Goal: Information Seeking & Learning: Find specific fact

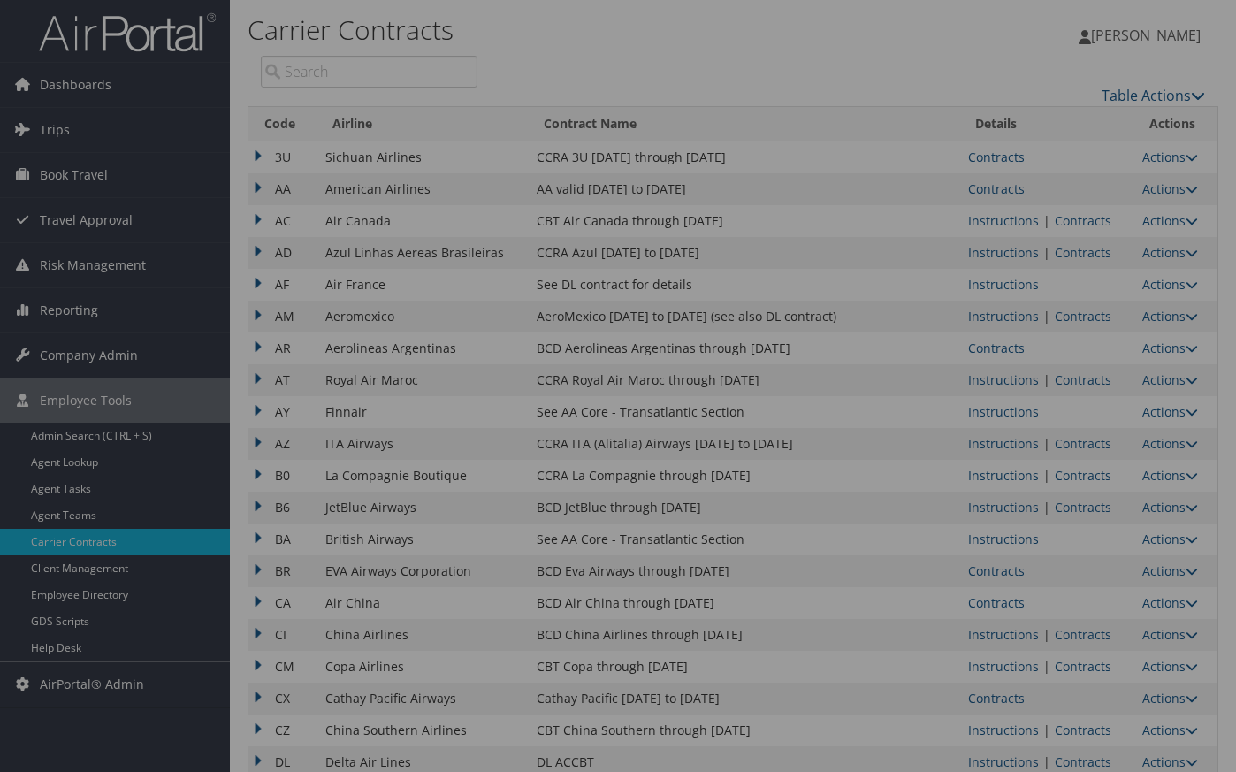
scroll to position [1247, 0]
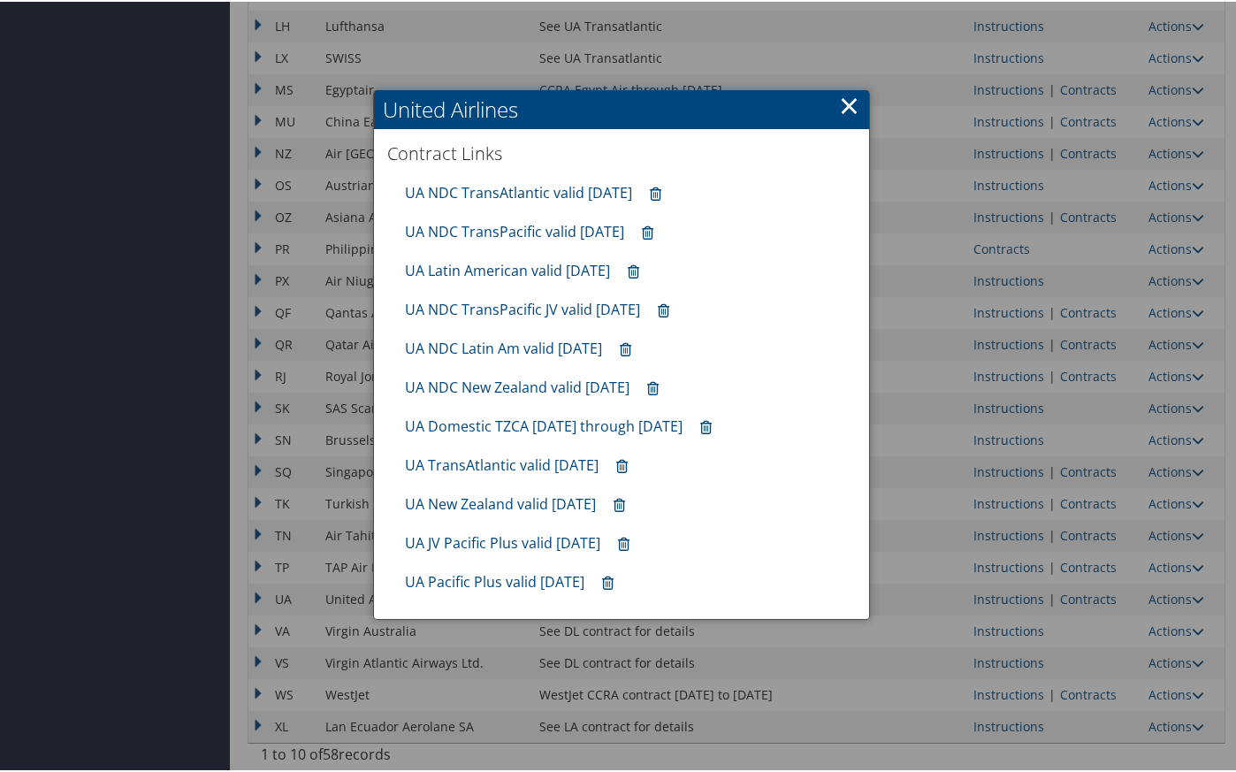
click at [843, 100] on link "×" at bounding box center [849, 103] width 20 height 35
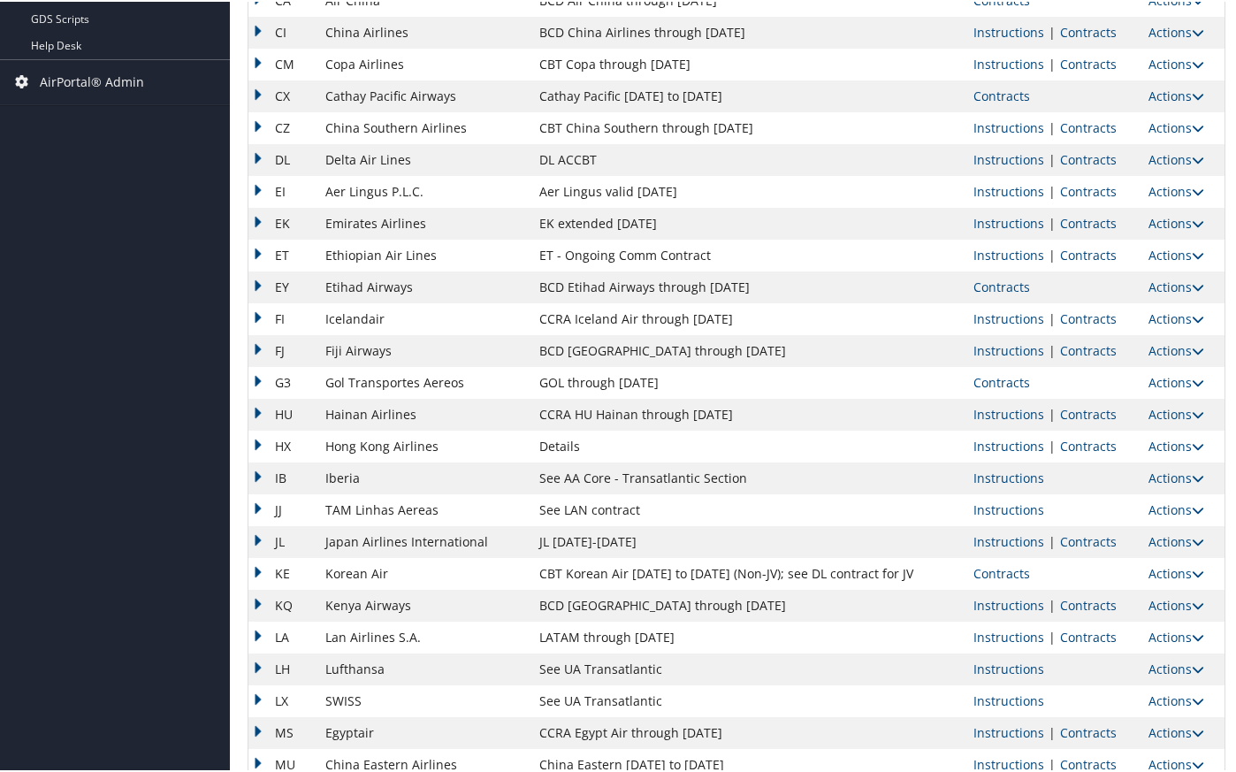
scroll to position [510, 0]
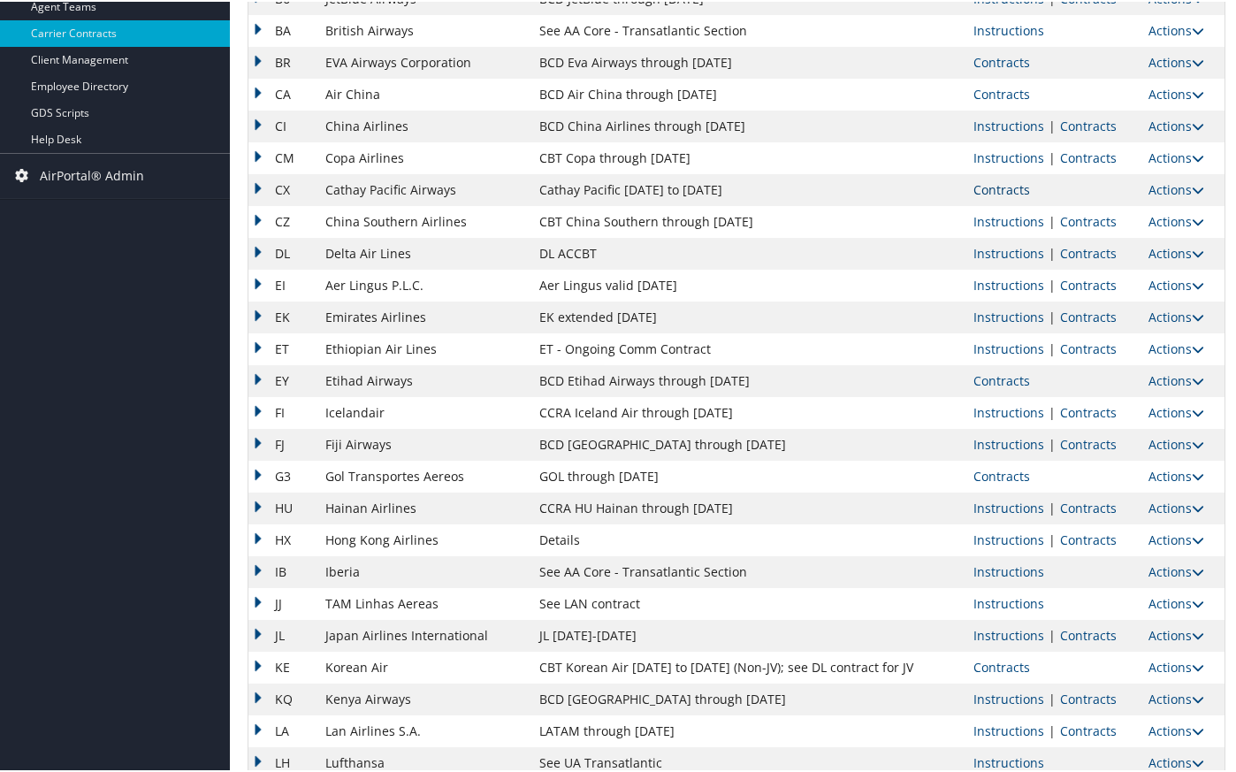
click at [990, 192] on link "Contracts" at bounding box center [1001, 187] width 57 height 17
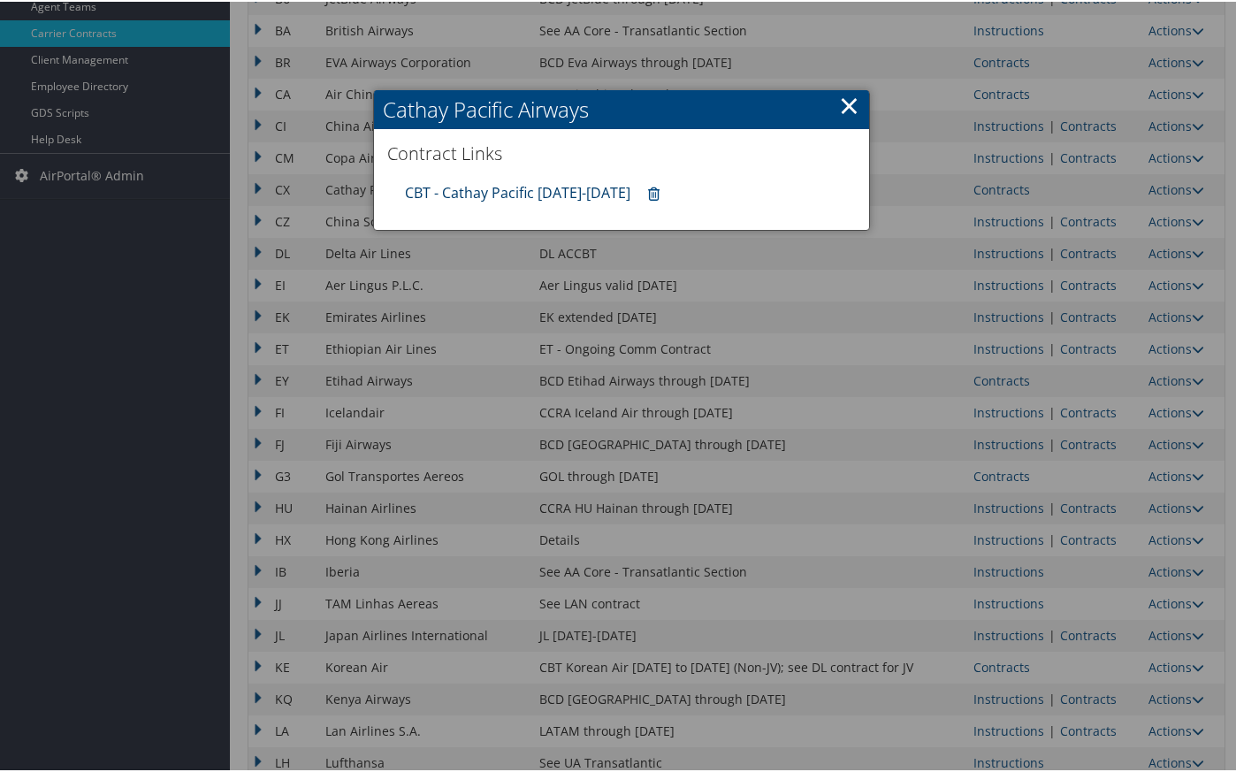
click at [470, 190] on link "CBT - Cathay Pacific [DATE]-[DATE]" at bounding box center [517, 190] width 225 height 19
click at [822, 102] on h2 "Cathay Pacific Airways" at bounding box center [621, 107] width 495 height 39
click at [843, 102] on link "×" at bounding box center [849, 103] width 20 height 35
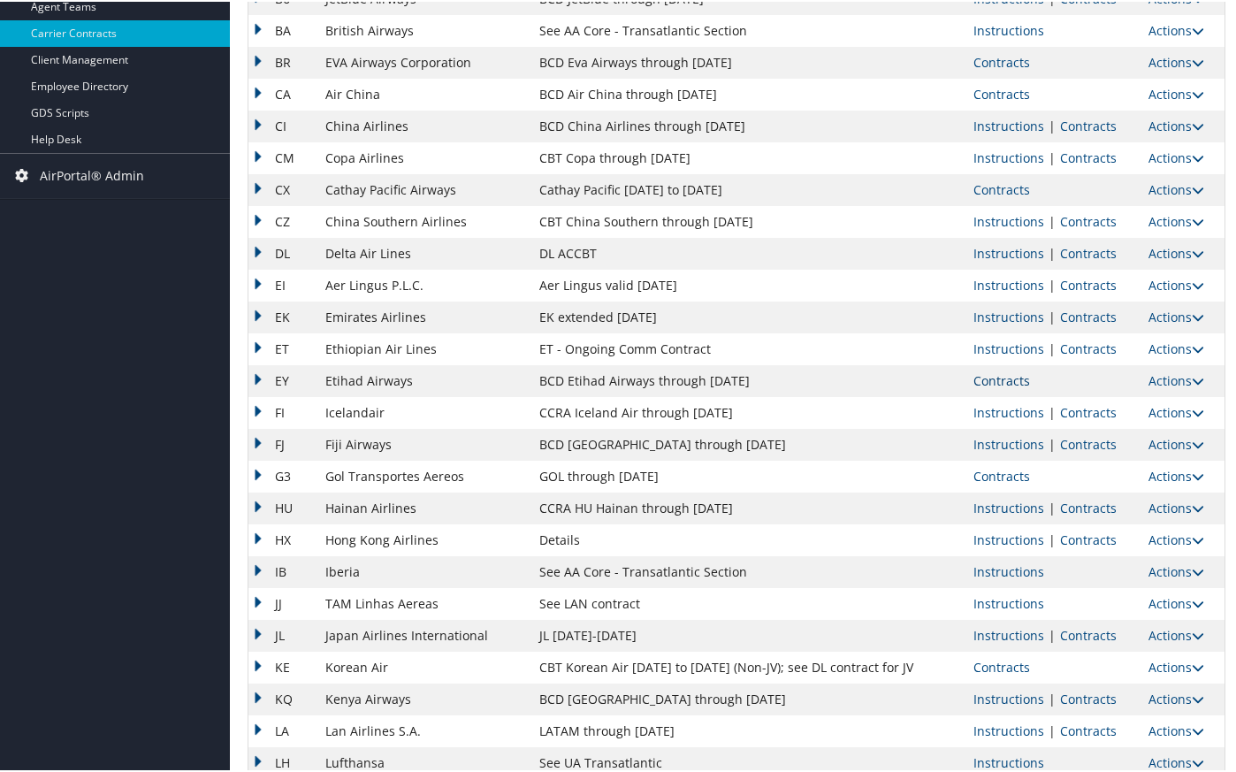
click at [1009, 381] on link "Contracts" at bounding box center [1001, 378] width 57 height 17
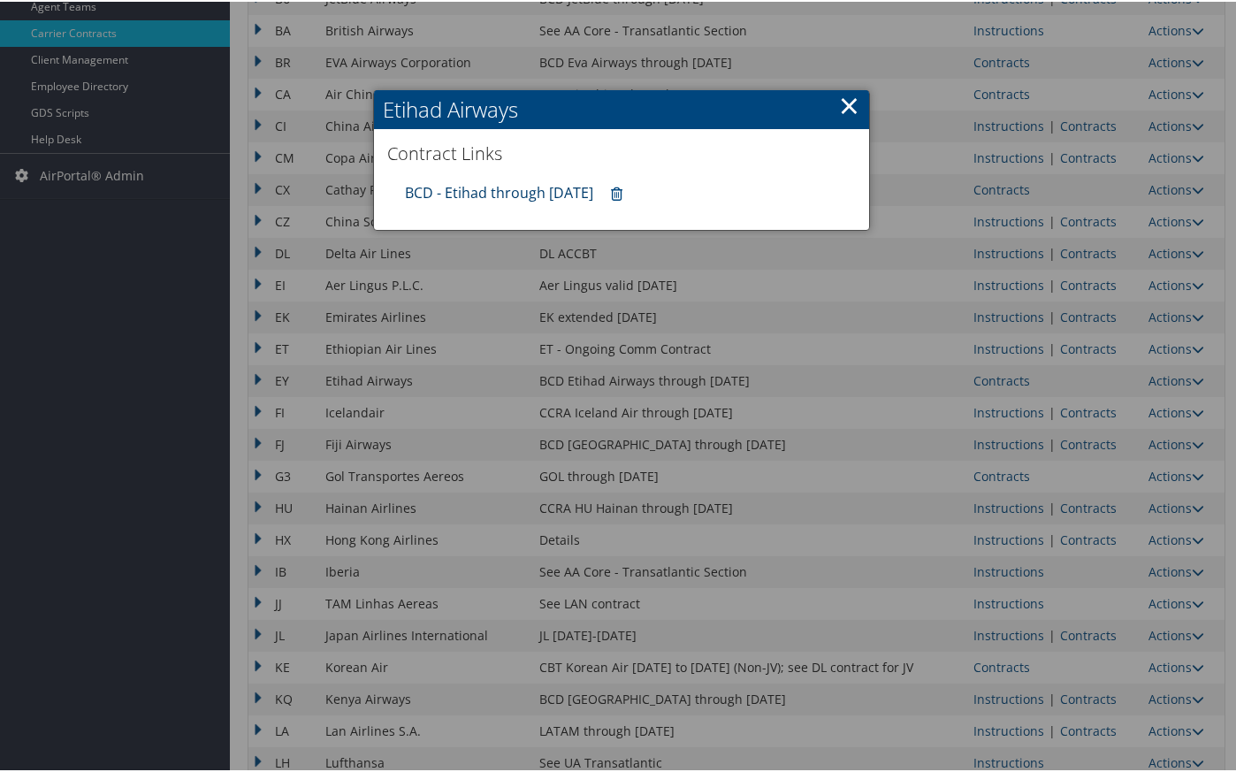
click at [538, 198] on link "BCD - Etihad through [DATE]" at bounding box center [499, 190] width 188 height 19
click at [502, 193] on link "BCD - Etihad through [DATE]" at bounding box center [499, 190] width 188 height 19
click at [844, 103] on link "×" at bounding box center [849, 103] width 20 height 35
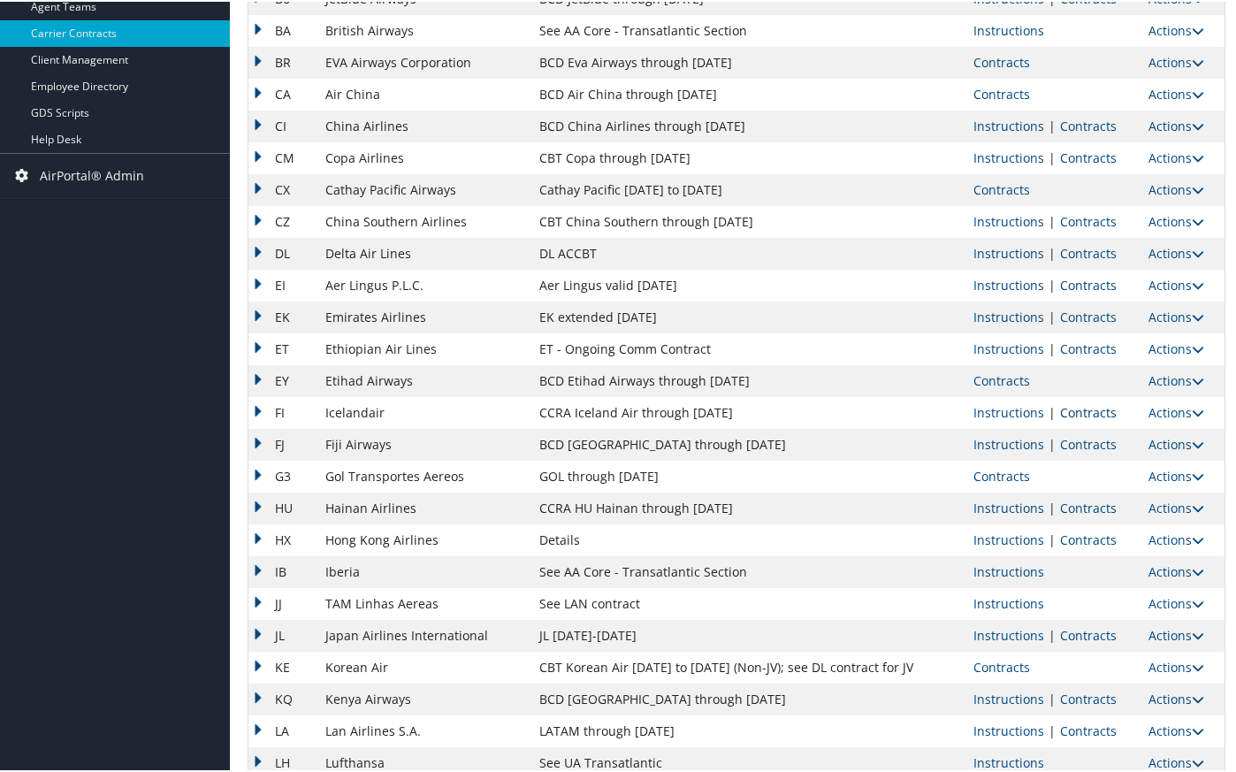
click at [1067, 407] on link "Contracts" at bounding box center [1088, 410] width 57 height 17
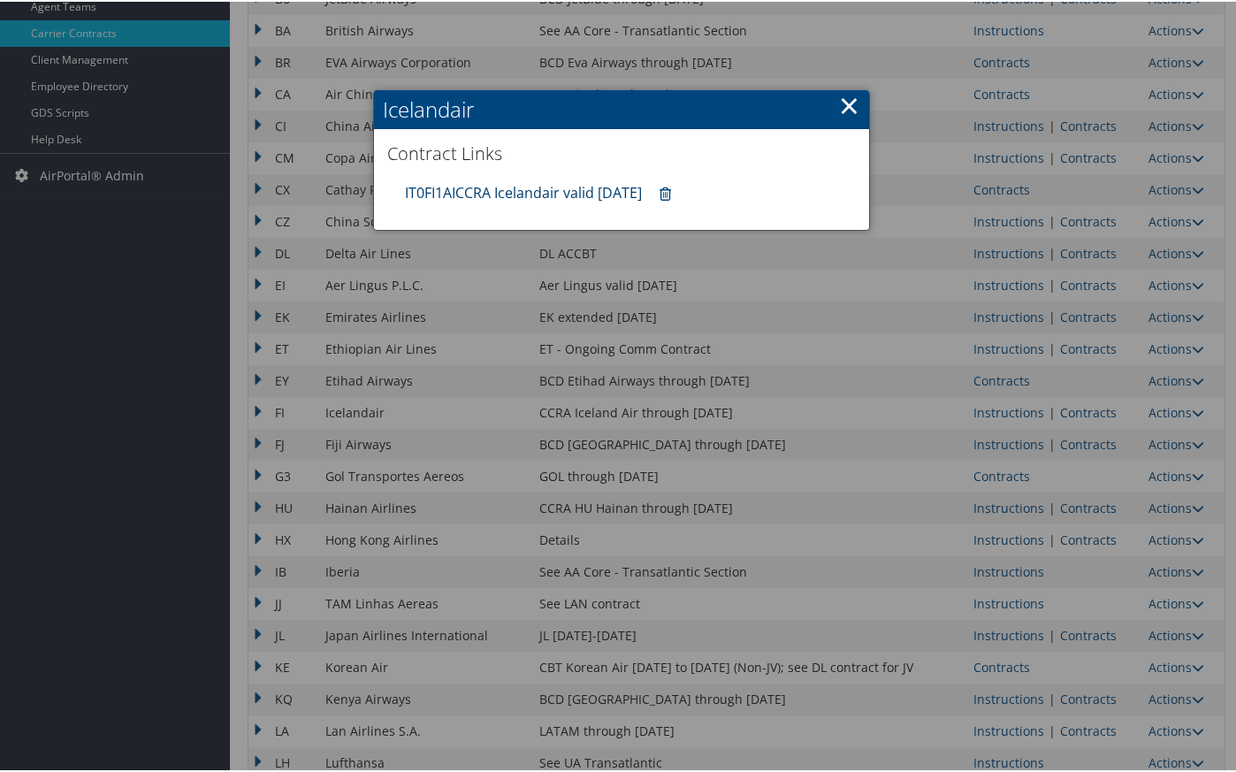
click at [483, 195] on link "IT0FI1AICCRA Icelandair valid [DATE]" at bounding box center [523, 190] width 237 height 19
click at [851, 109] on link "×" at bounding box center [849, 103] width 20 height 35
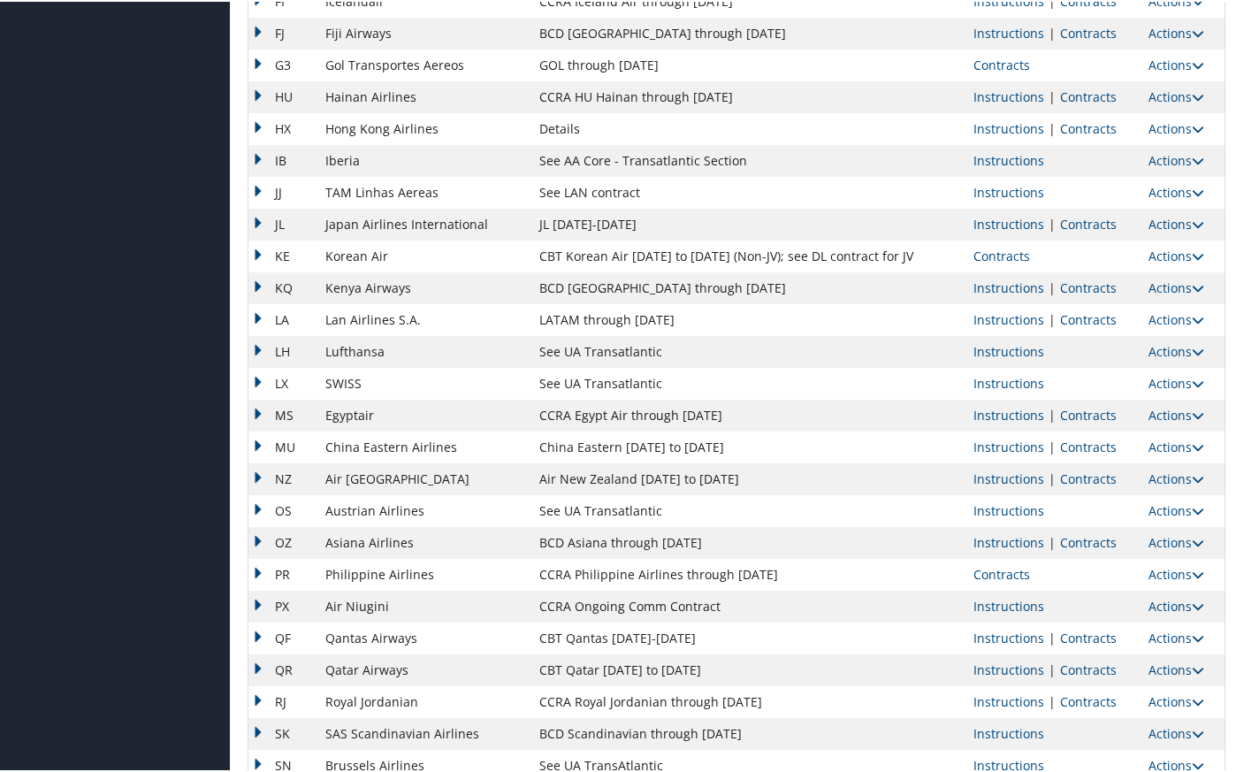
scroll to position [1099, 0]
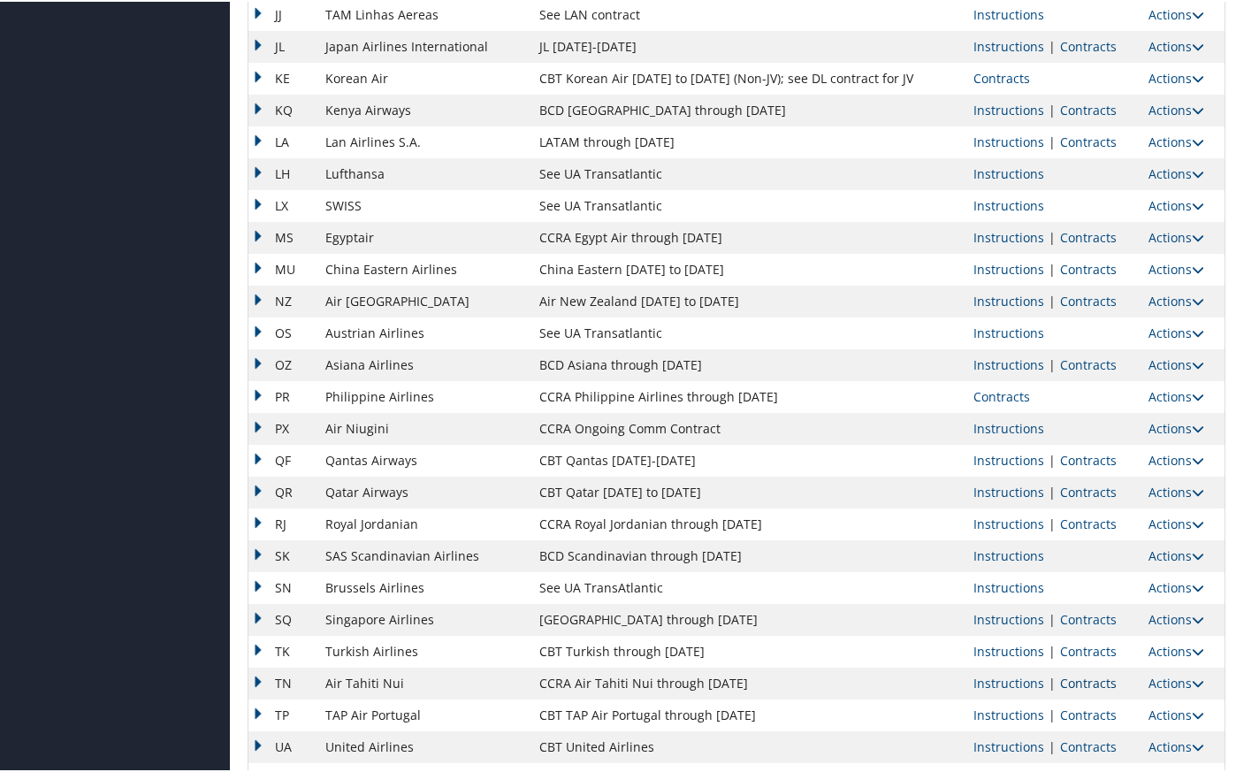
click at [1060, 682] on link "Contracts" at bounding box center [1088, 681] width 57 height 17
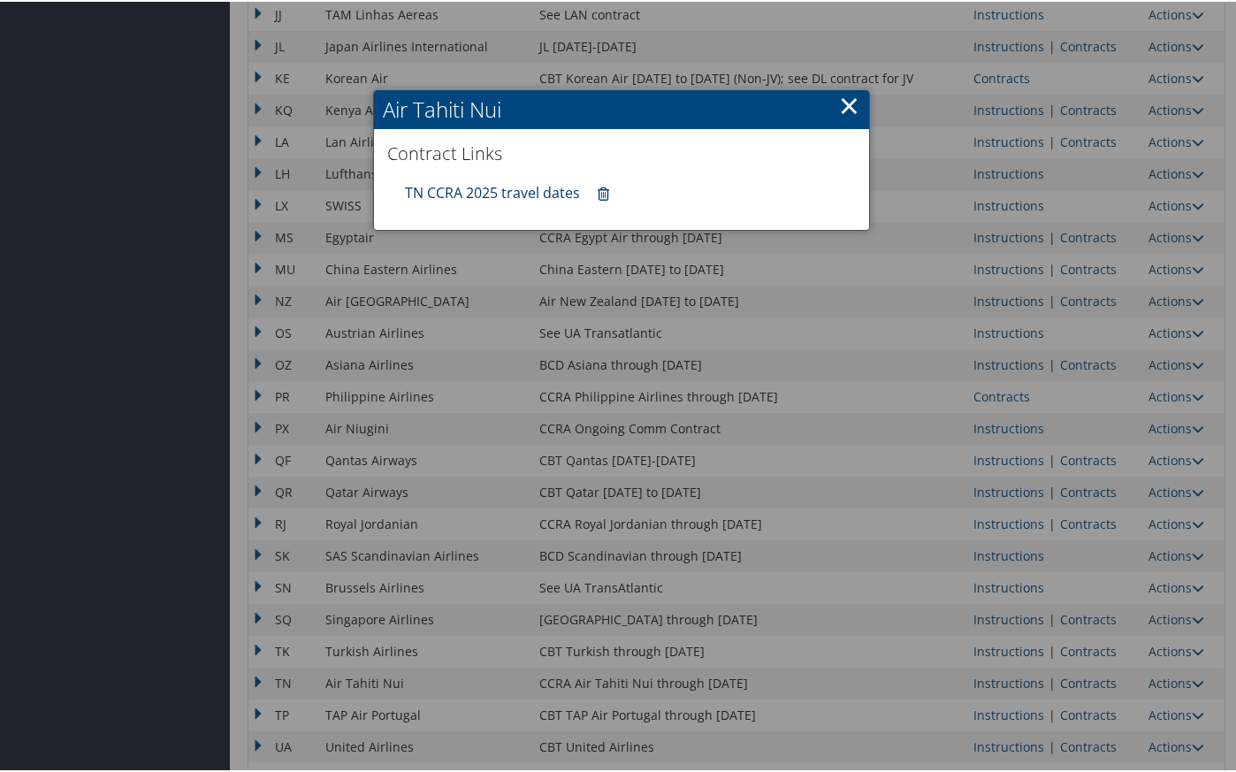
click at [473, 194] on link "TN CCRA 2025 travel dates" at bounding box center [492, 190] width 175 height 19
